Goal: Task Accomplishment & Management: Manage account settings

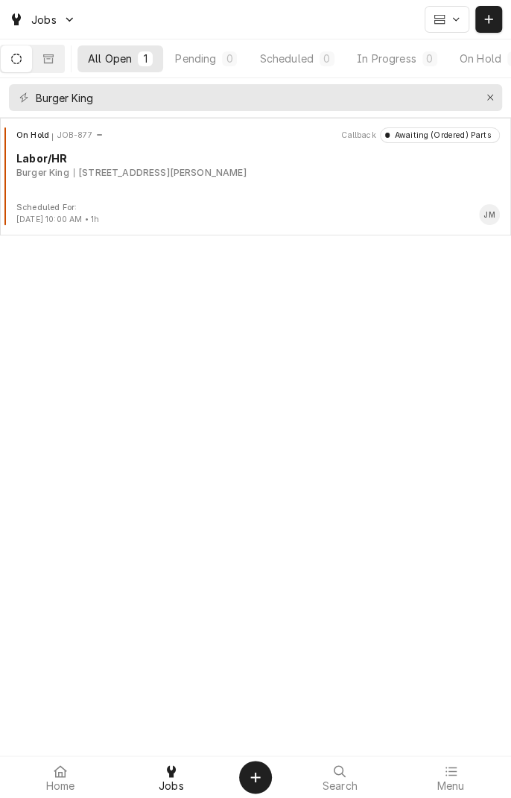
click at [302, 64] on div "Scheduled" at bounding box center [286, 59] width 54 height 16
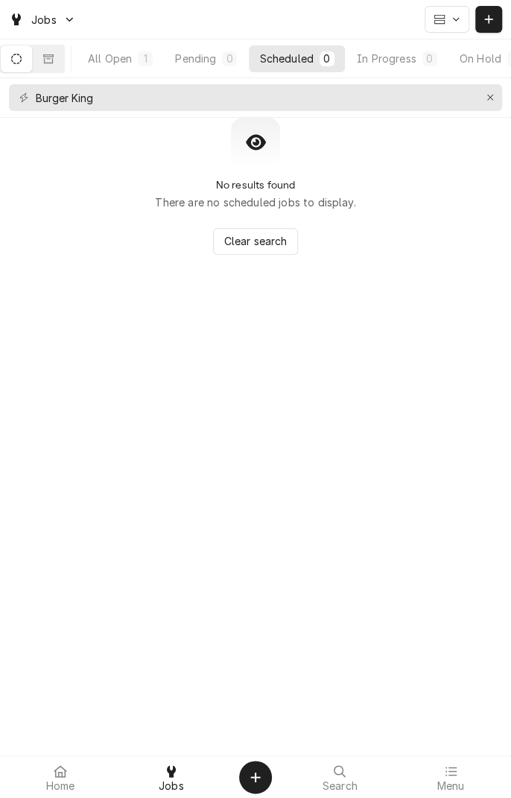
click at [60, 770] on icon at bounding box center [60, 771] width 13 height 12
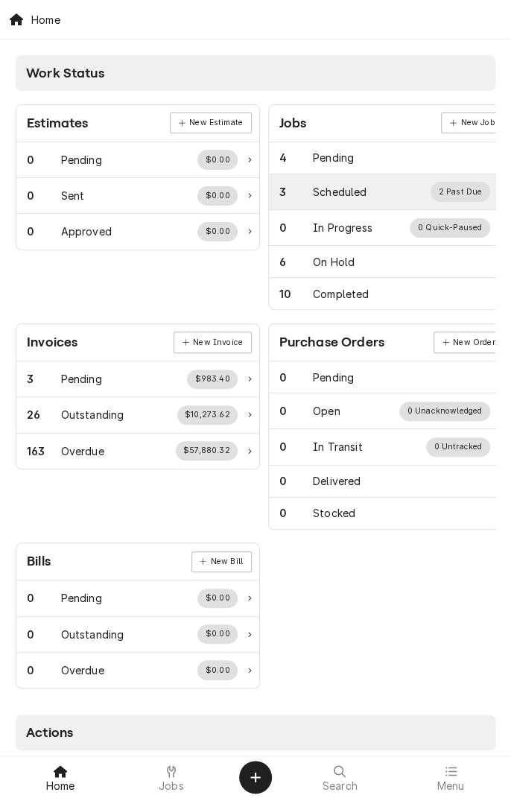
click at [374, 189] on div "3 Scheduled 2 Past Due" at bounding box center [384, 191] width 211 height 19
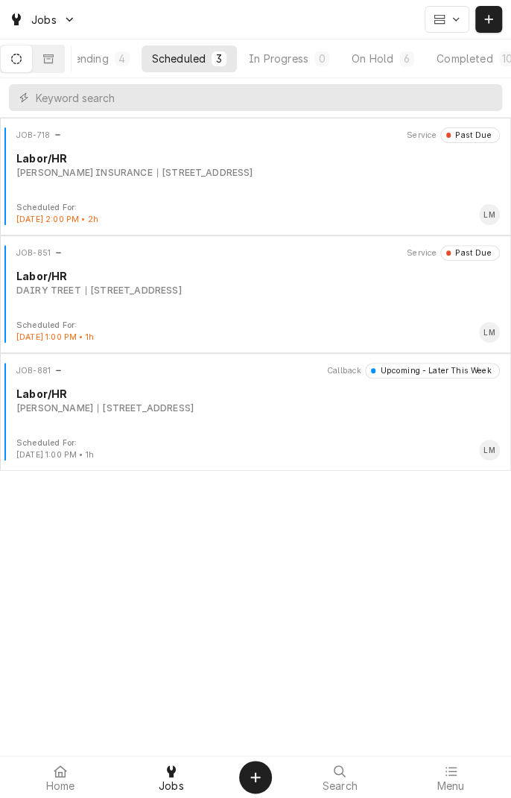
scroll to position [0, 141]
click at [355, 54] on div "On Hold" at bounding box center [349, 59] width 42 height 16
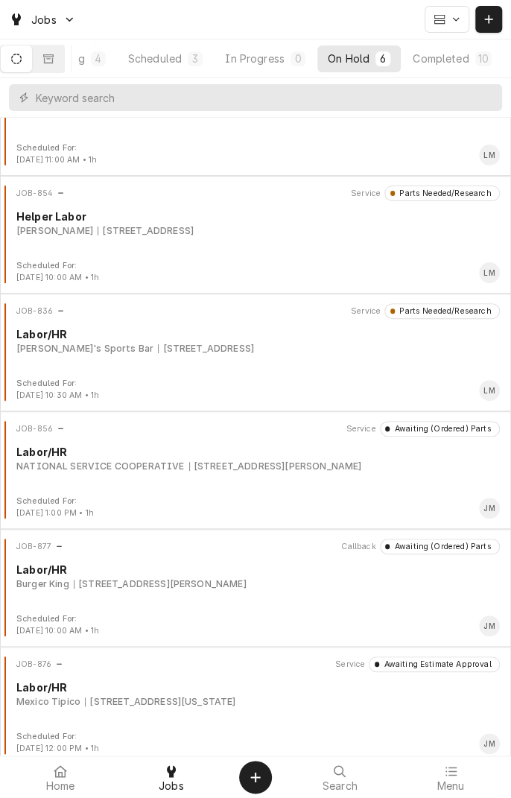
scroll to position [68, 0]
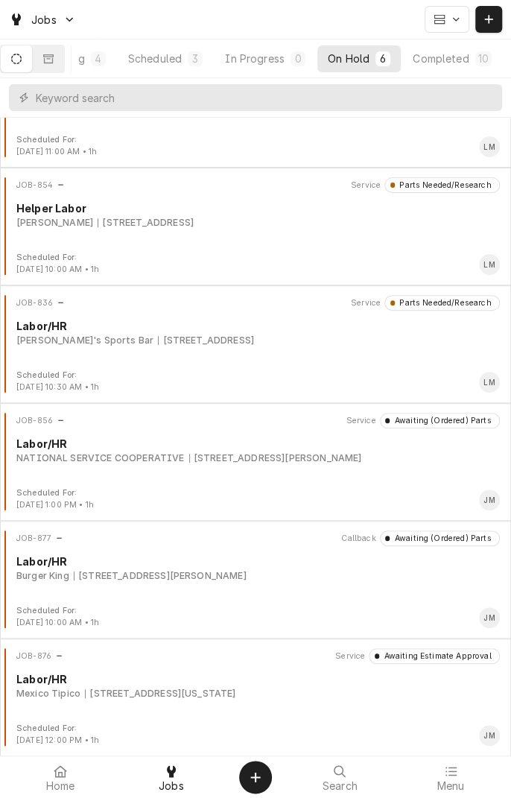
click at [287, 457] on div "6410 N Navarro St, Victoria, TX 77904" at bounding box center [275, 457] width 173 height 13
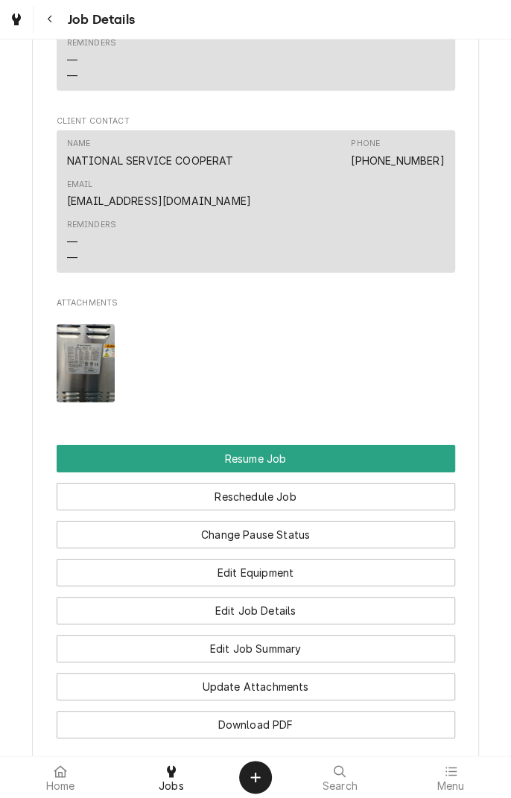
scroll to position [1483, 0]
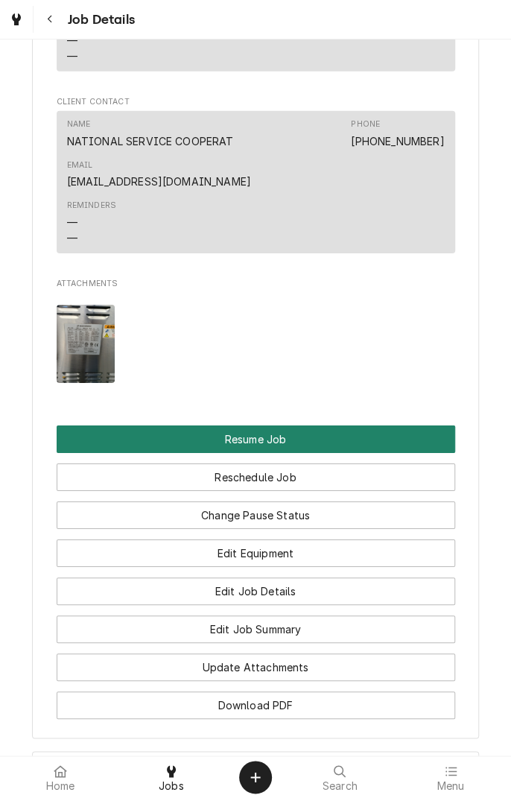
click at [271, 453] on button "Resume Job" at bounding box center [256, 439] width 398 height 28
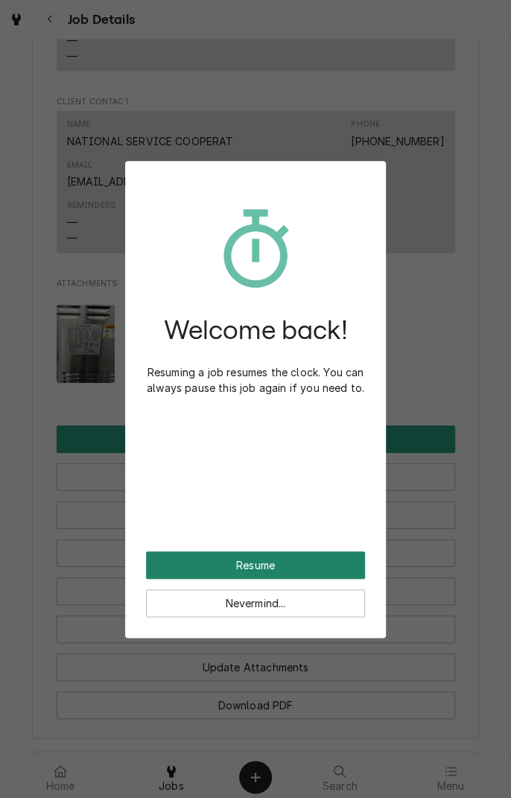
click at [272, 561] on button "Resume" at bounding box center [255, 565] width 219 height 28
